Goal: Use online tool/utility: Utilize a website feature to perform a specific function

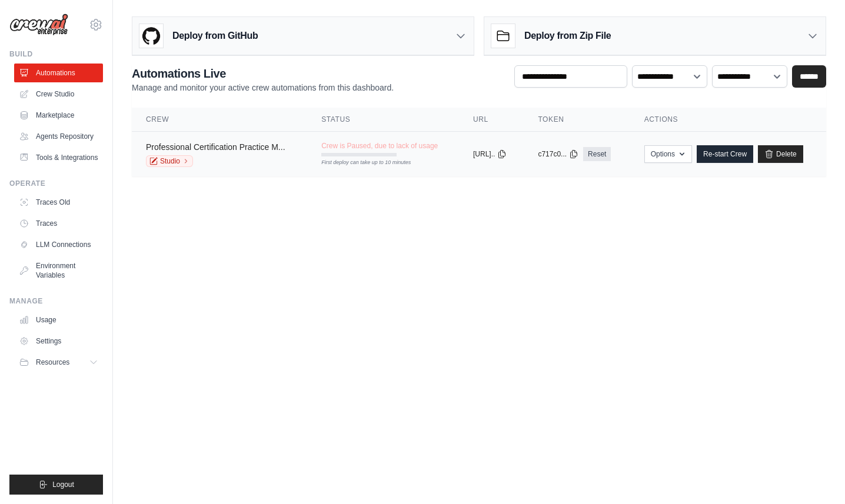
click at [255, 150] on link "Professional Certification Practice M..." at bounding box center [215, 146] width 139 height 9
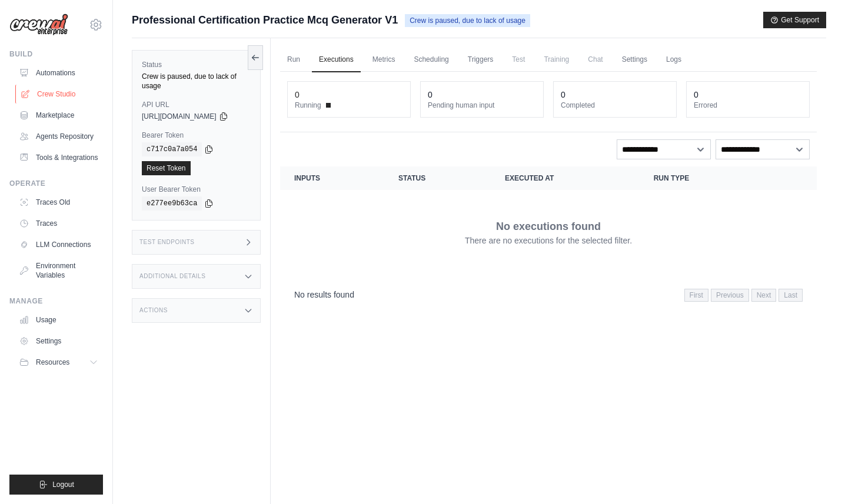
click at [52, 97] on link "Crew Studio" at bounding box center [59, 94] width 89 height 19
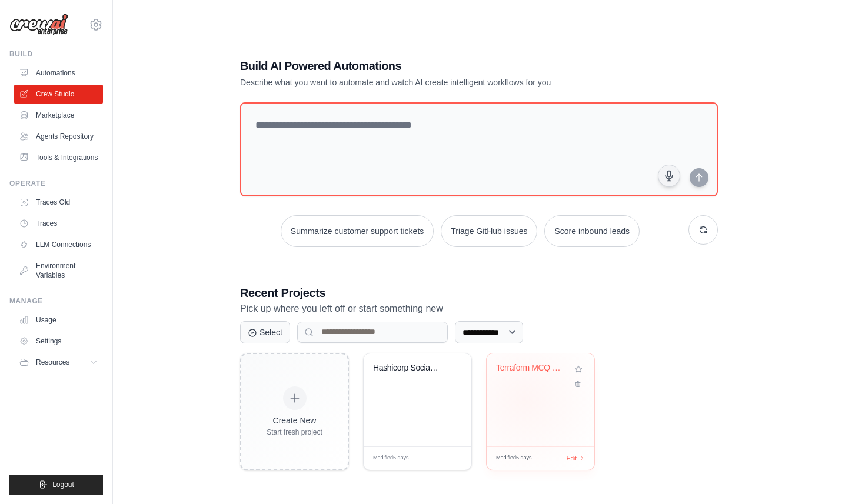
click at [525, 400] on div "Terraform MCQ Generator with Valida..." at bounding box center [541, 400] width 108 height 93
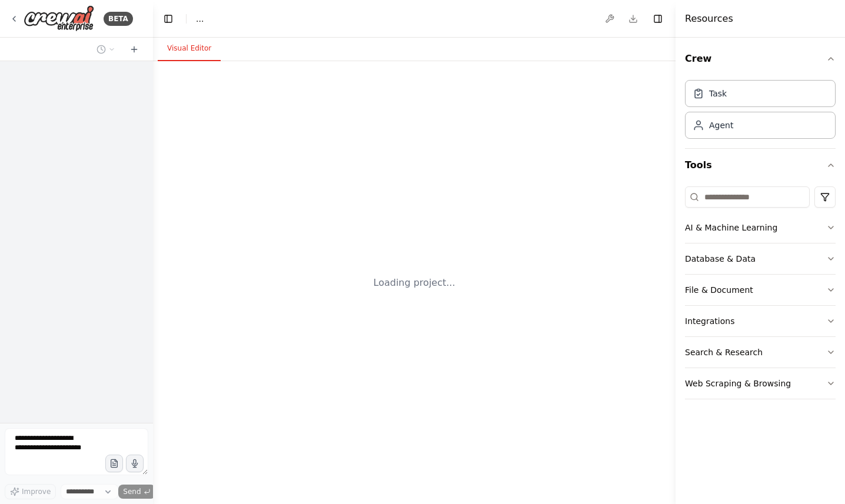
select select "****"
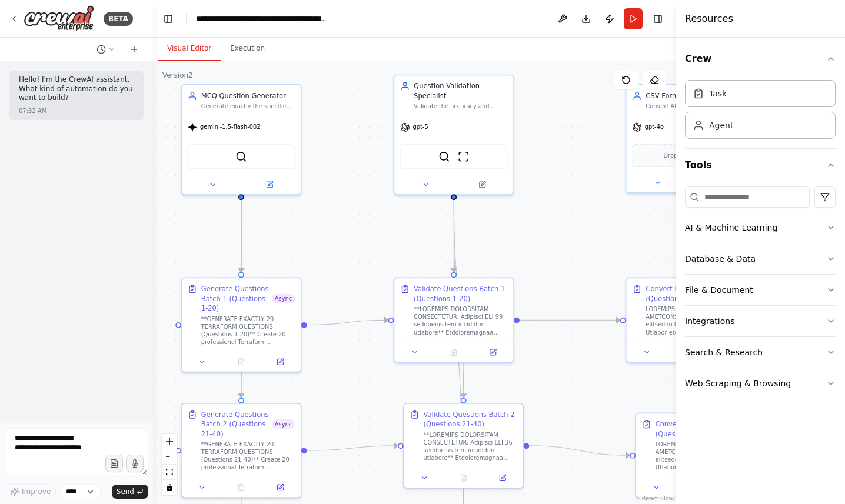
drag, startPoint x: 500, startPoint y: 337, endPoint x: 311, endPoint y: 282, distance: 196.8
click at [311, 282] on div ".deletable-edge-delete-btn { width: 20px; height: 20px; border: 0px solid #ffff…" at bounding box center [414, 282] width 523 height 443
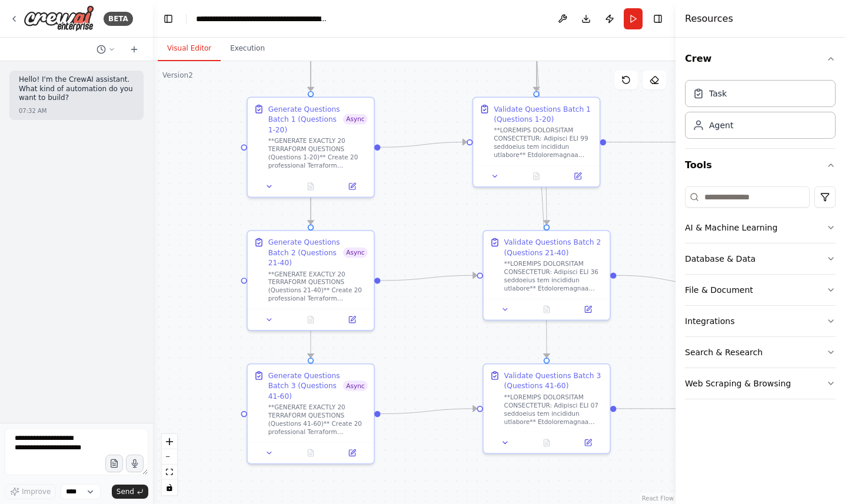
drag, startPoint x: 326, startPoint y: 276, endPoint x: 380, endPoint y: 55, distance: 227.2
click at [380, 55] on div "Visual Editor Execution Version 2 Show Tools Hide Agents .deletable-edge-delete…" at bounding box center [414, 271] width 523 height 467
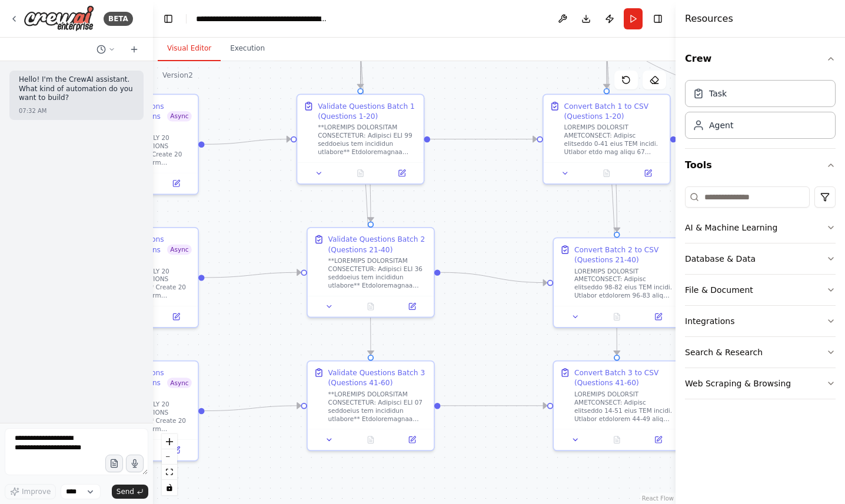
drag, startPoint x: 444, startPoint y: 219, endPoint x: 251, endPoint y: 218, distance: 193.6
click at [251, 218] on div ".deletable-edge-delete-btn { width: 20px; height: 20px; border: 0px solid #ffff…" at bounding box center [414, 282] width 523 height 443
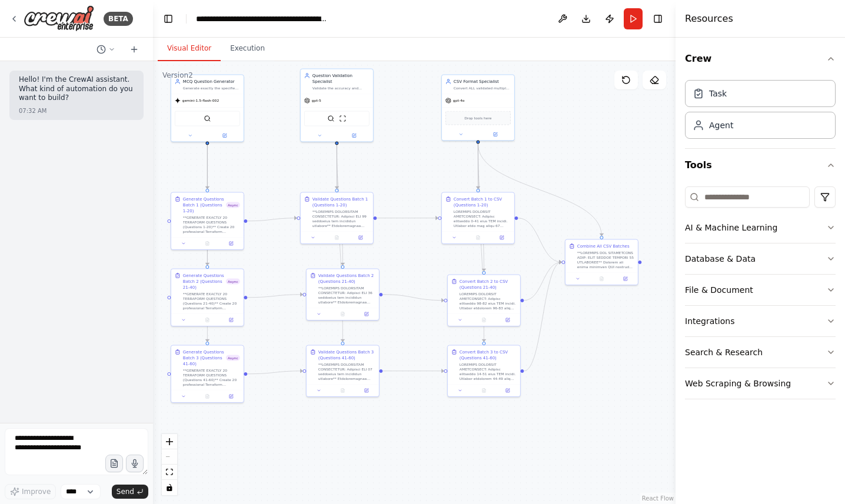
drag, startPoint x: 251, startPoint y: 218, endPoint x: 287, endPoint y: 269, distance: 62.5
click at [287, 269] on div ".deletable-edge-delete-btn { width: 20px; height: 20px; border: 0px solid #ffff…" at bounding box center [414, 282] width 523 height 443
